Goal: Task Accomplishment & Management: Complete application form

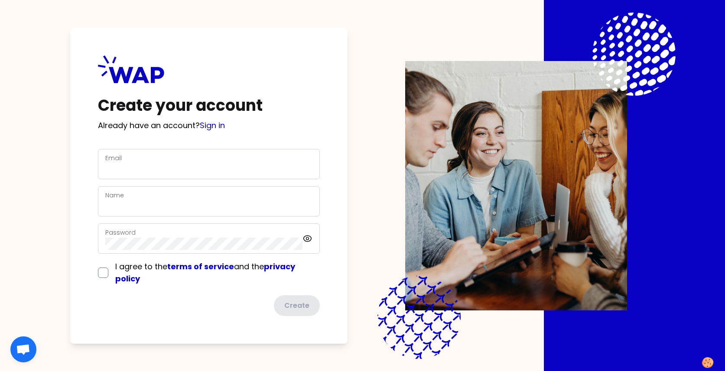
click at [130, 156] on div "Email" at bounding box center [208, 164] width 207 height 23
type input "[PERSON_NAME][EMAIL_ADDRESS][DOMAIN_NAME]"
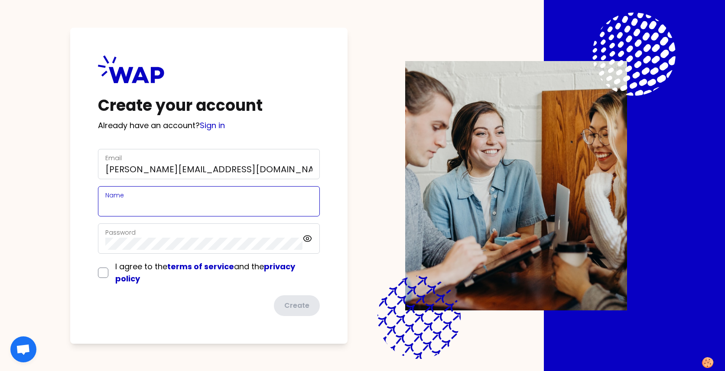
type input "[PERSON_NAME]"
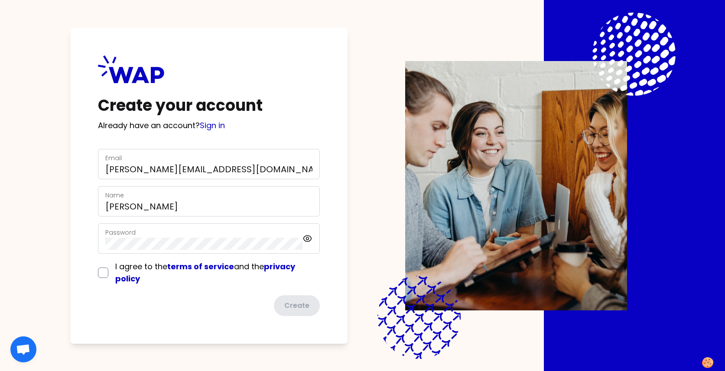
click at [368, 147] on div "Create your account Already have an account? Sign in Email [PERSON_NAME][EMAIL_…" at bounding box center [362, 185] width 614 height 371
click at [309, 234] on icon at bounding box center [308, 239] width 10 height 10
click at [110, 244] on div "I agree to the terms of service and the privacy policy" at bounding box center [209, 273] width 222 height 24
click at [103, 244] on input "checkbox" at bounding box center [103, 273] width 10 height 10
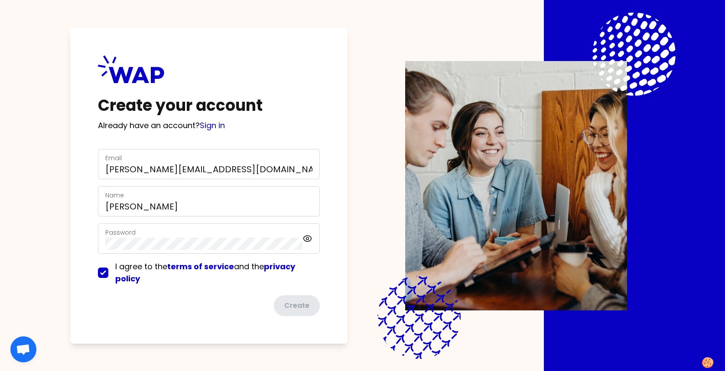
checkbox input "true"
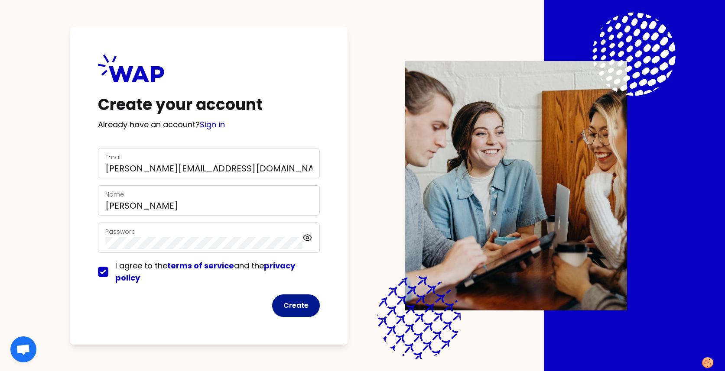
click at [306, 244] on button "Create" at bounding box center [296, 306] width 48 height 23
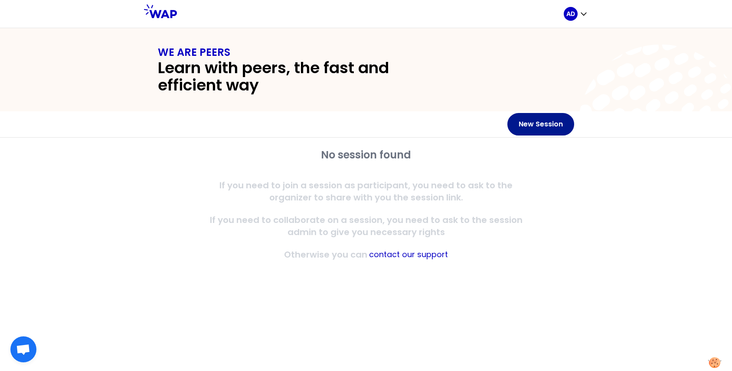
click at [527, 132] on button "New Session" at bounding box center [540, 124] width 67 height 23
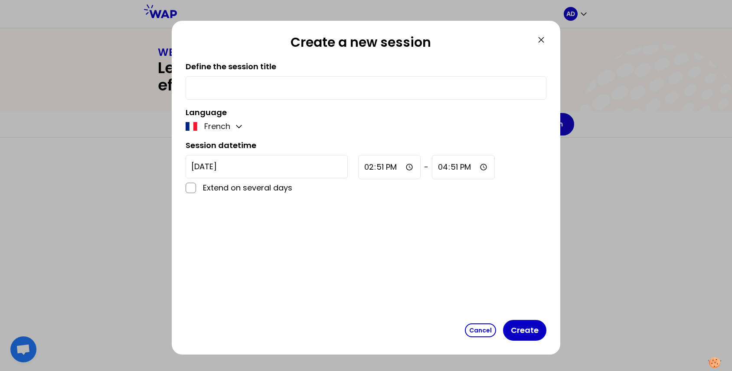
click at [543, 41] on icon at bounding box center [541, 40] width 10 height 10
